Goal: Find specific page/section: Find specific page/section

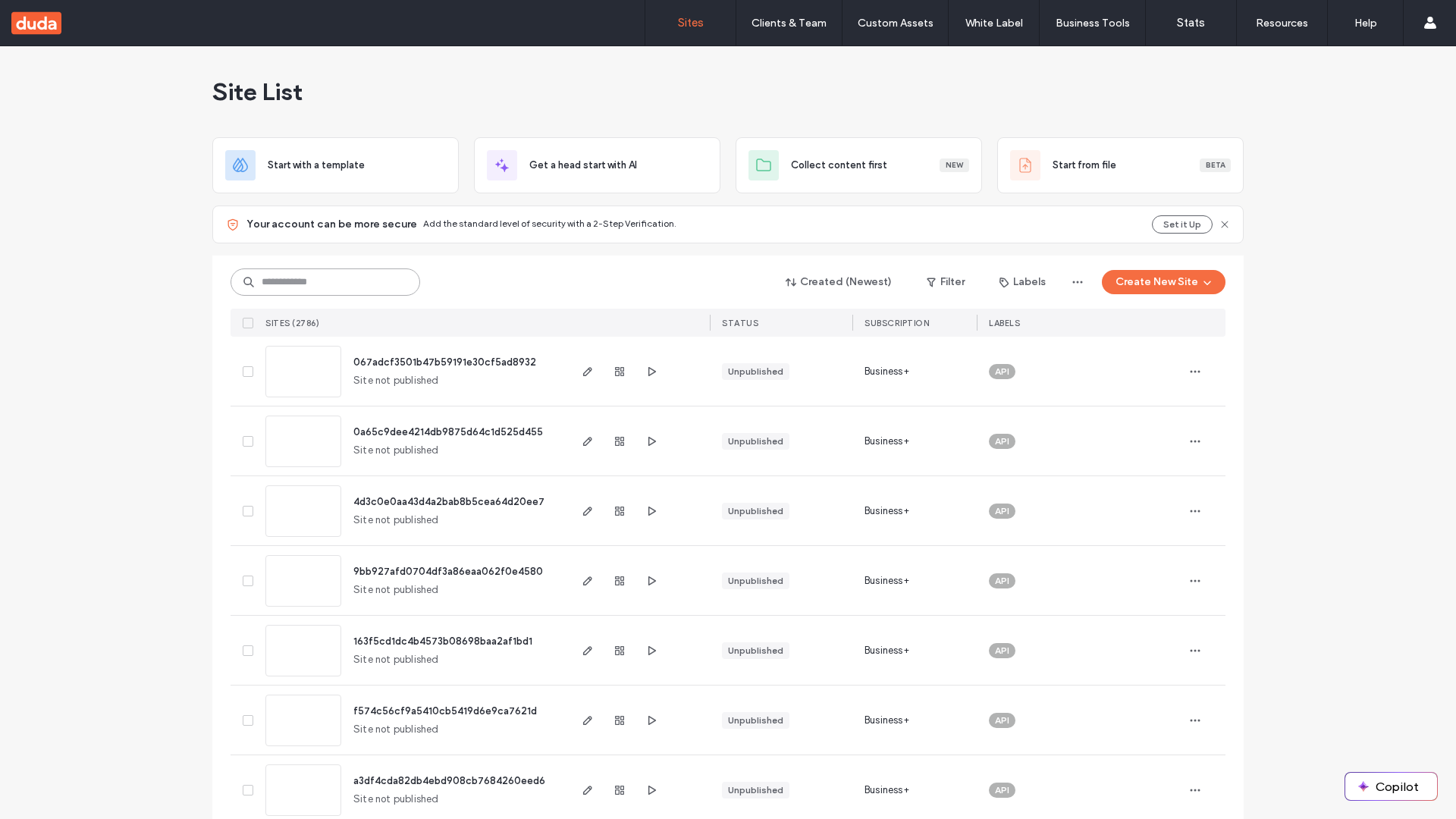
click at [325, 283] on input at bounding box center [325, 282] width 190 height 27
type input "**********"
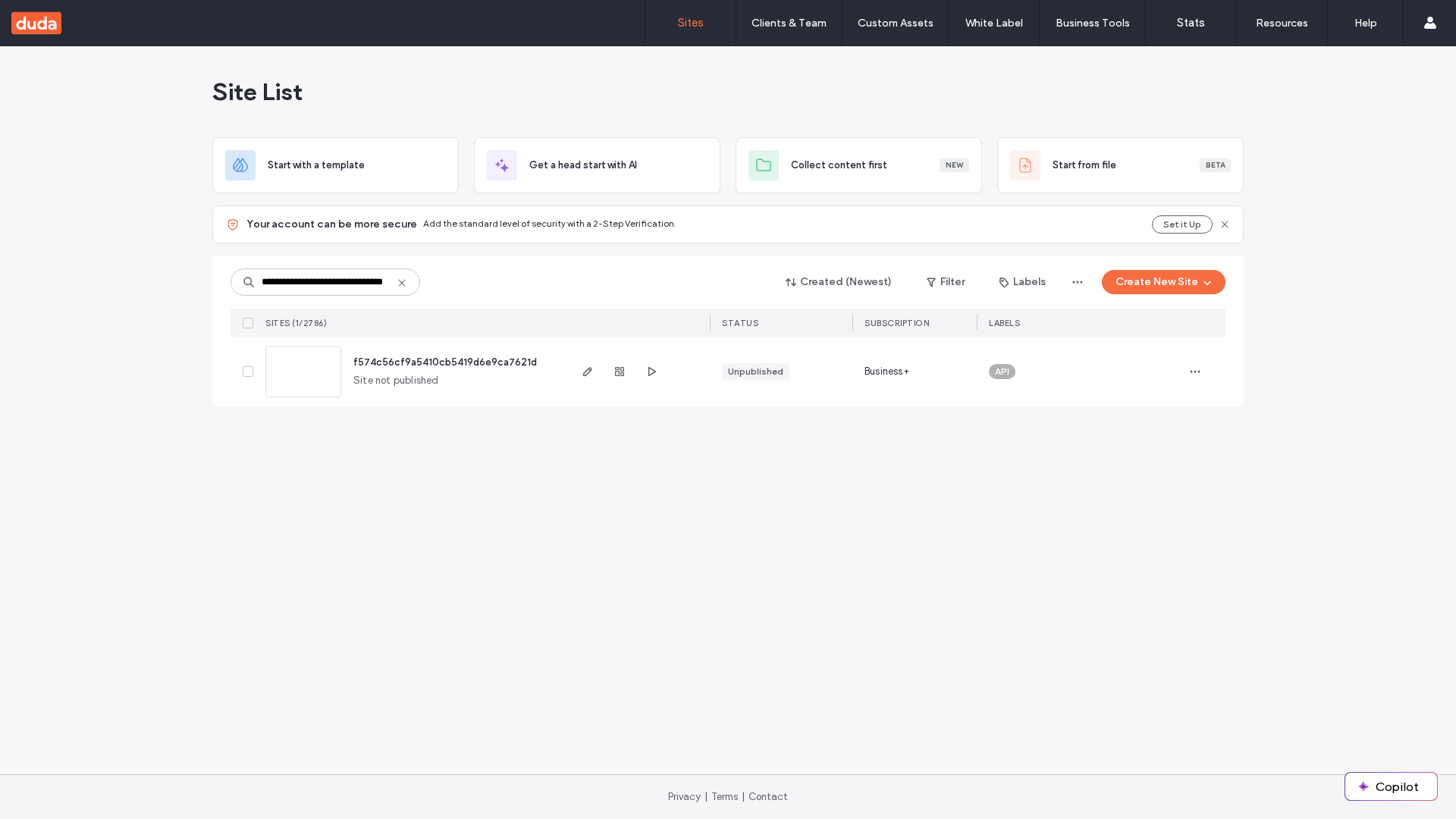
click at [446, 362] on span "f574c56cf9a5410cb5419d6e9ca7621d" at bounding box center [445, 362] width 184 height 11
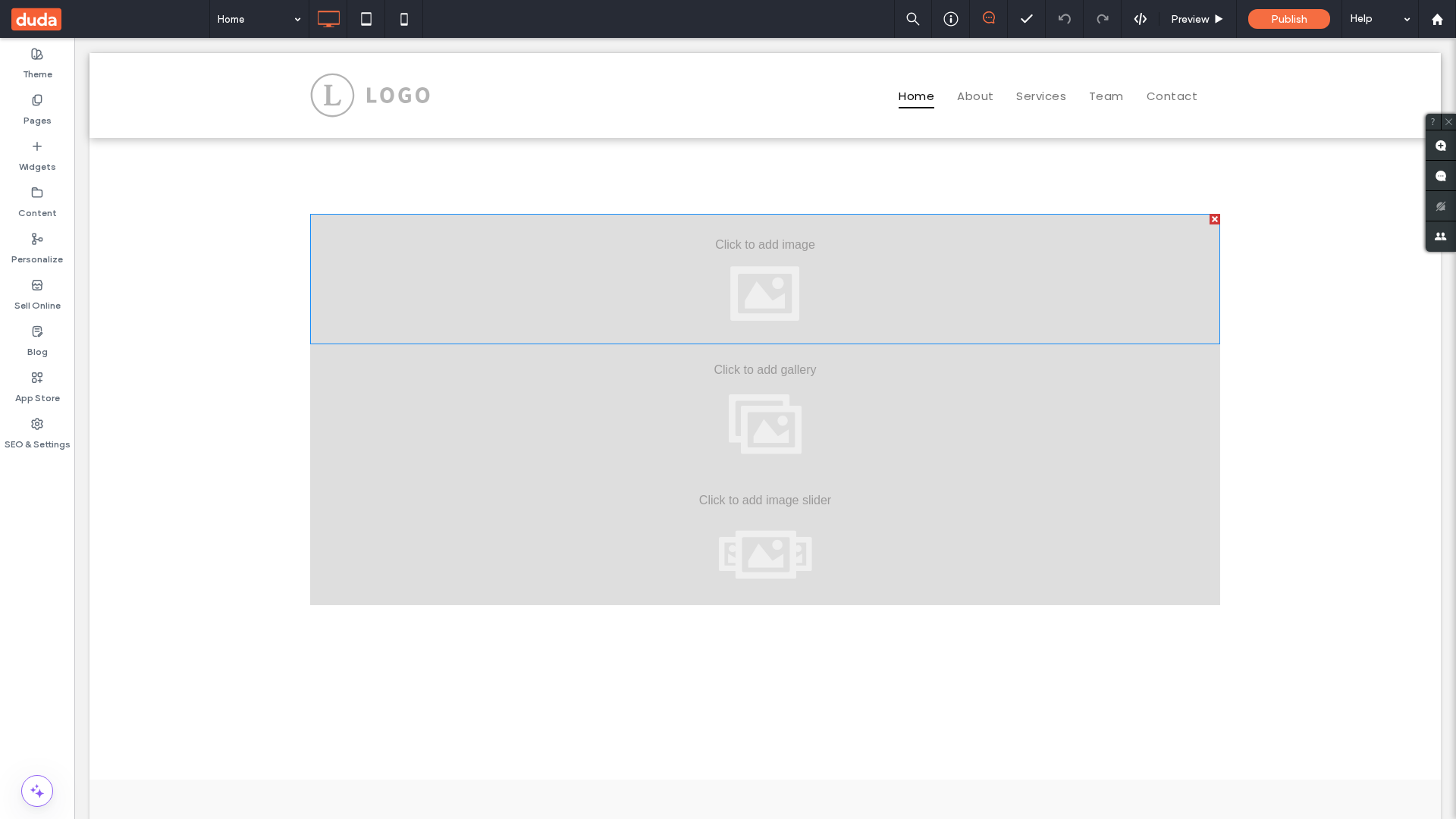
click at [765, 278] on div at bounding box center [765, 279] width 910 height 131
